Goal: Task Accomplishment & Management: Use online tool/utility

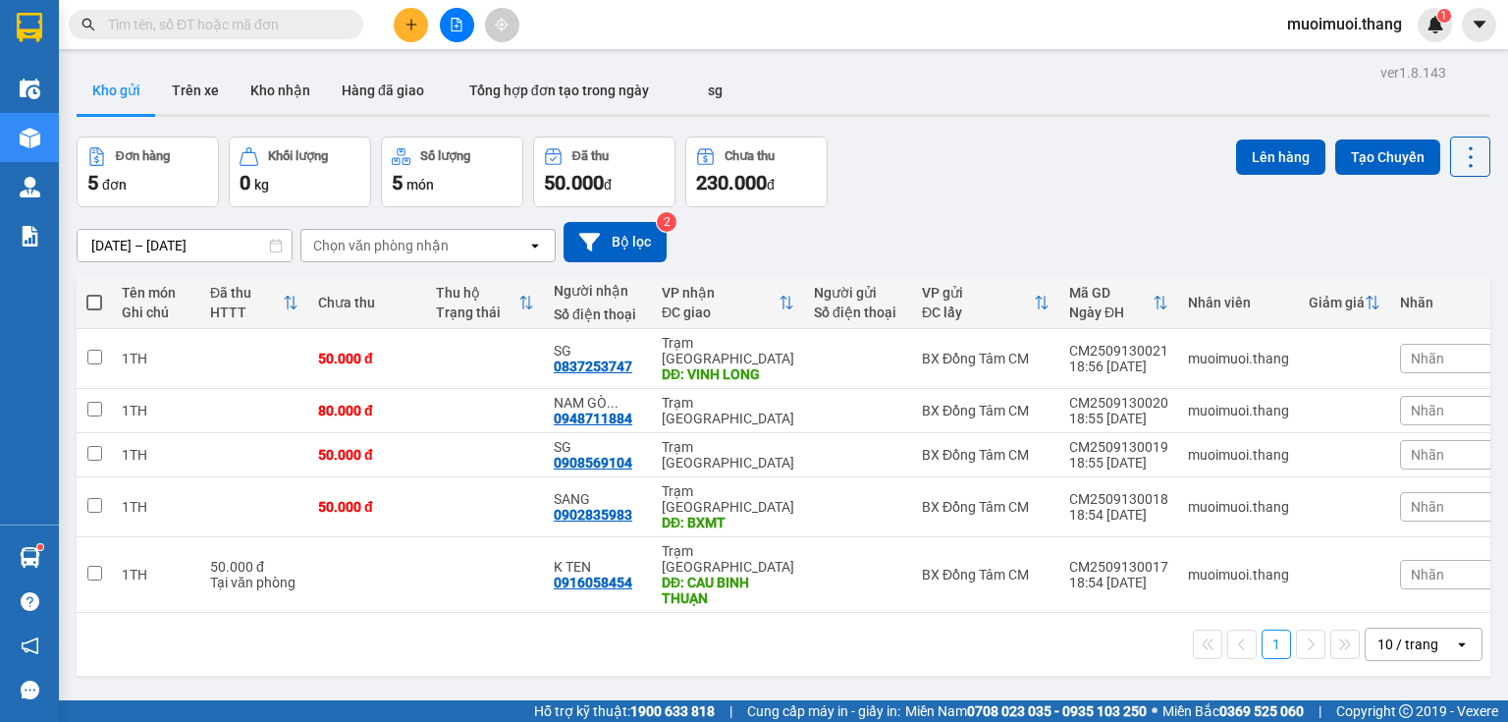
click at [451, 21] on icon "file-add" at bounding box center [457, 25] width 14 height 14
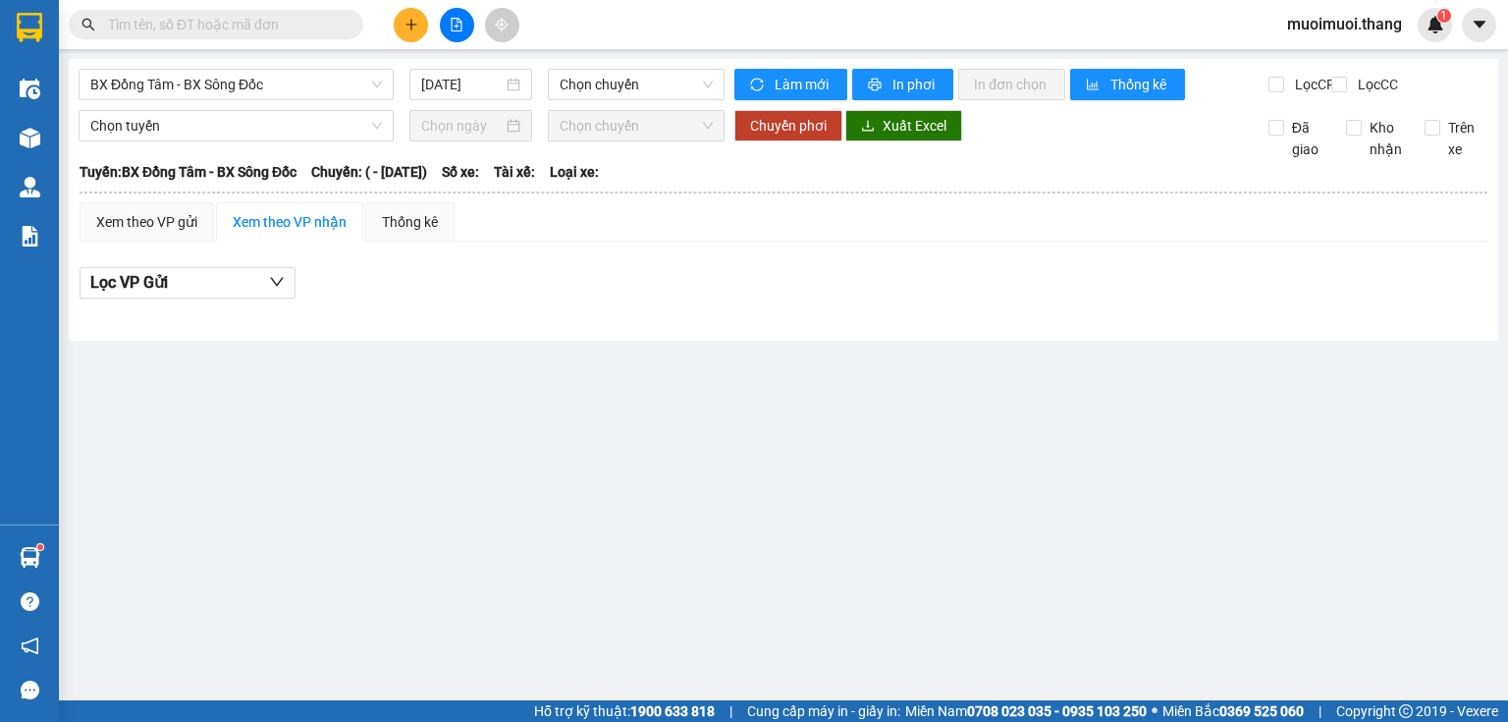
click at [238, 60] on main "BX Đồng Tâm - BX Sông Đốc [DATE] Chọn chuyến Làm mới In phơi In đơn chọn Thống …" at bounding box center [754, 350] width 1508 height 700
click at [228, 86] on span "BX Đồng Tâm - BX Sông Đốc" at bounding box center [236, 84] width 292 height 29
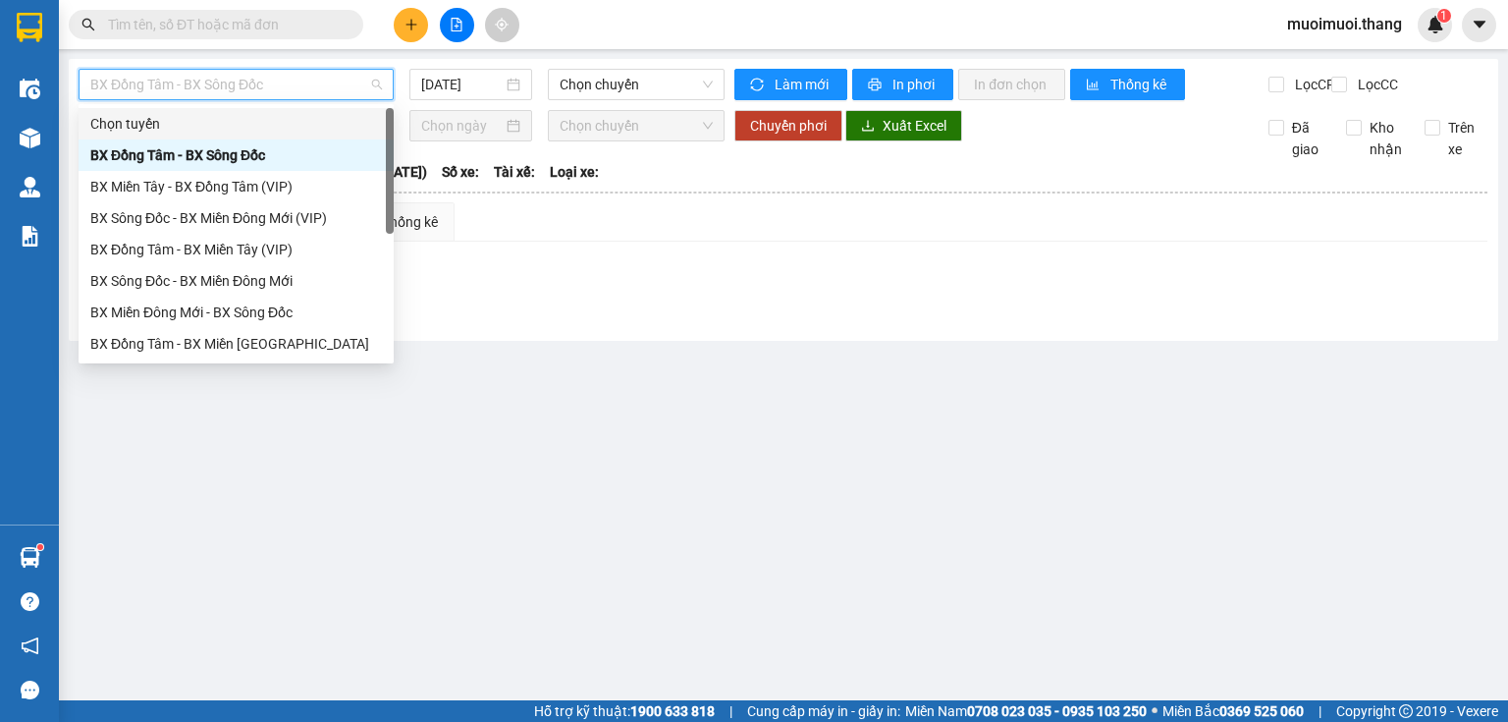
scroll to position [189, 0]
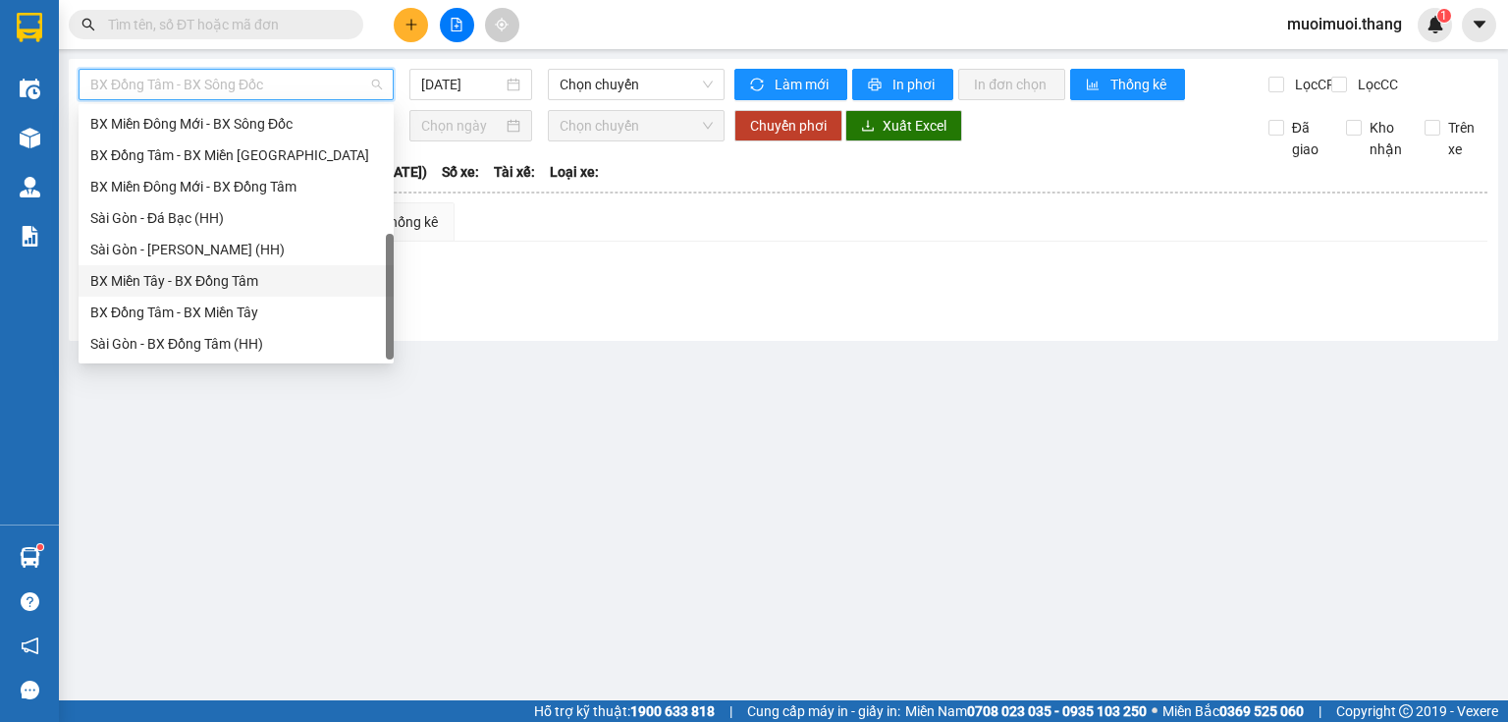
click at [180, 273] on div "BX Miền Tây - BX Đồng Tâm" at bounding box center [236, 281] width 292 height 22
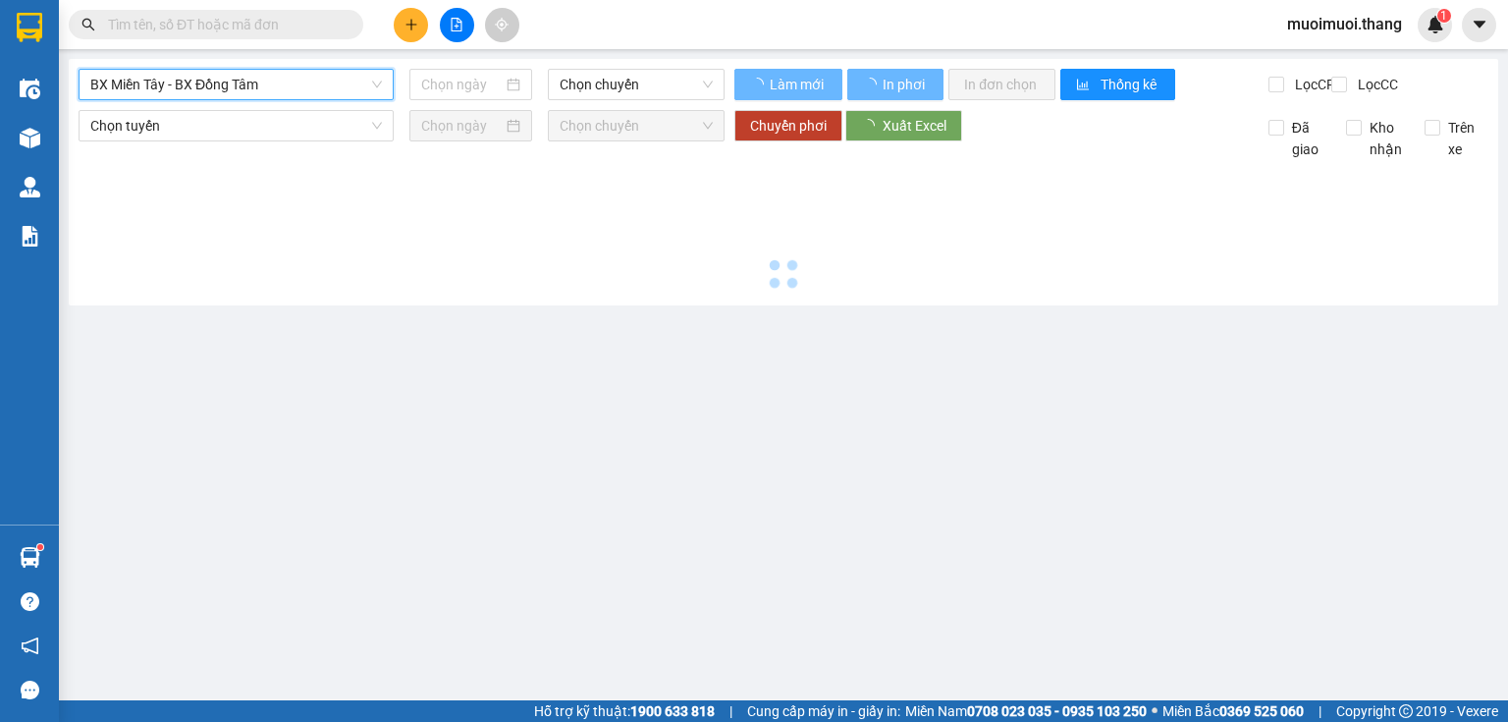
type input "[DATE]"
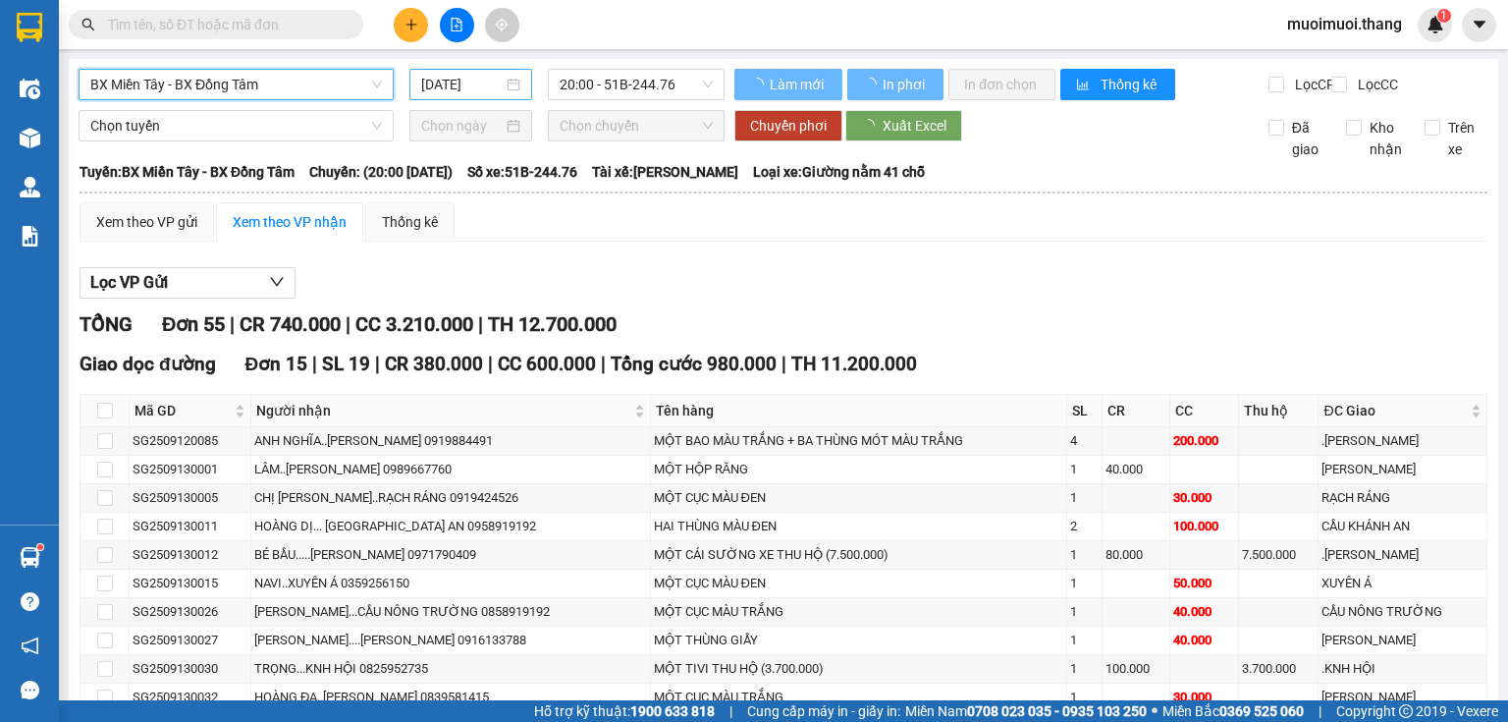
click at [478, 95] on div "[DATE]" at bounding box center [470, 84] width 122 height 31
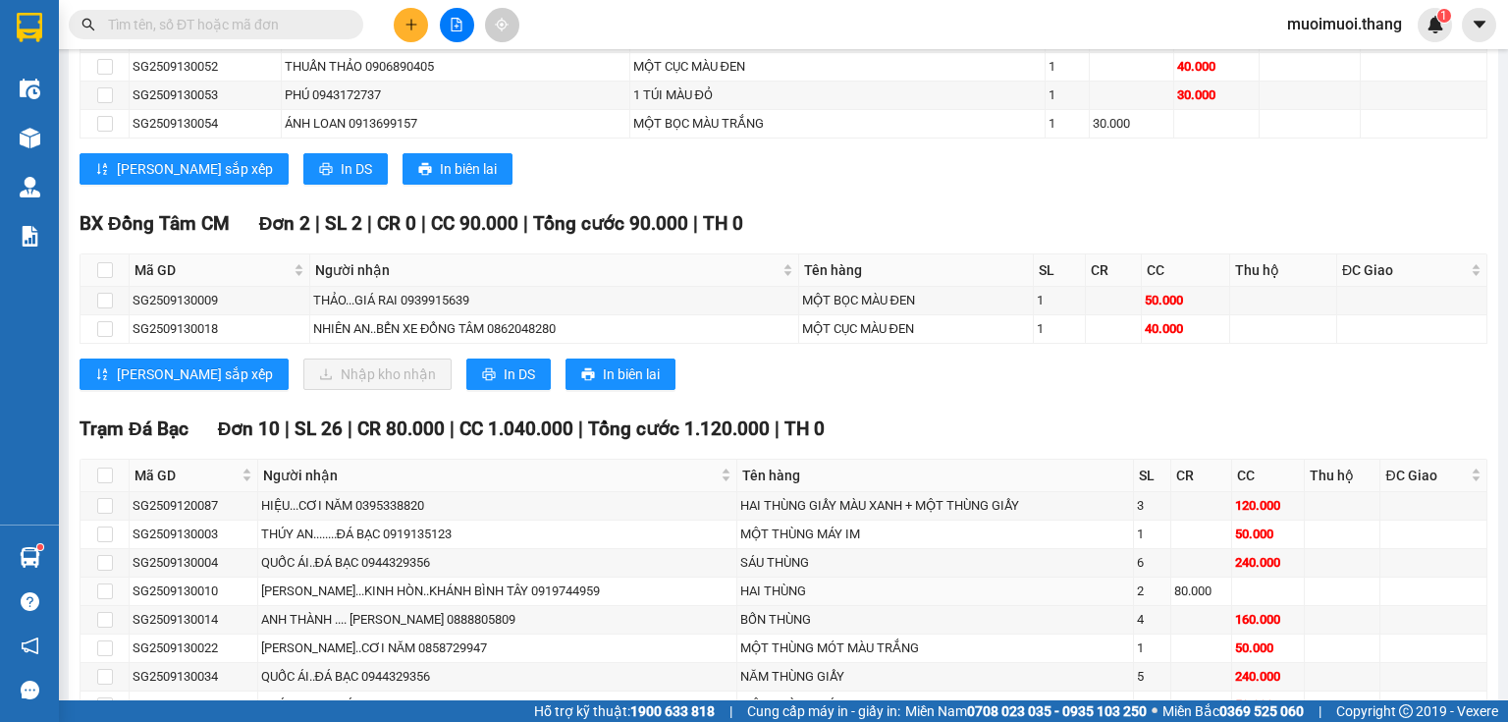
scroll to position [1580, 0]
